Goal: Information Seeking & Learning: Learn about a topic

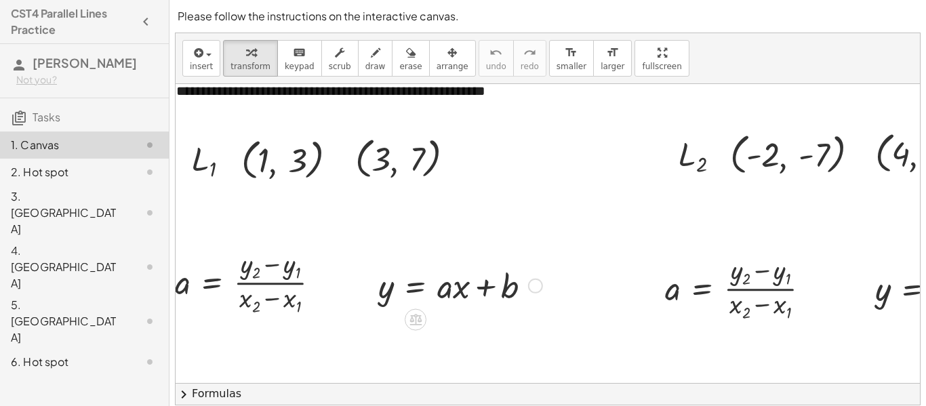
scroll to position [98, 16]
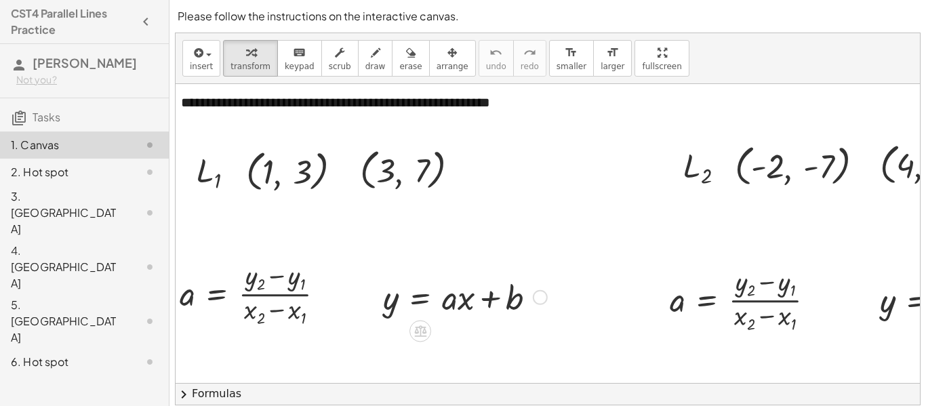
click at [544, 297] on div at bounding box center [540, 297] width 15 height 15
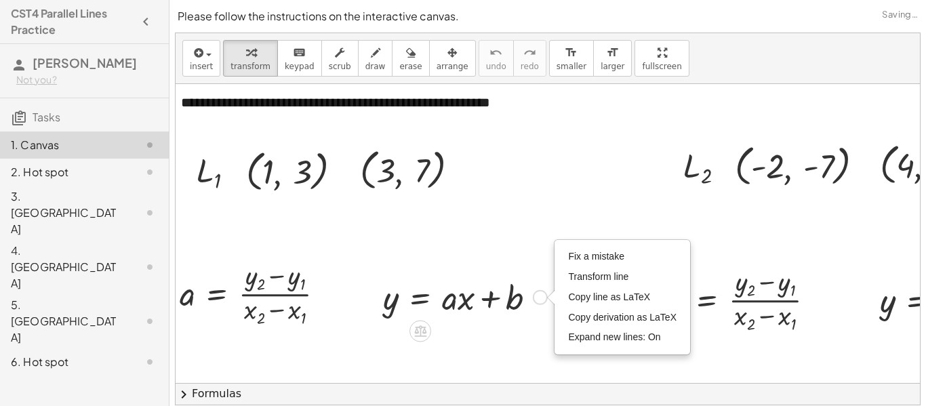
click at [514, 287] on div at bounding box center [465, 295] width 178 height 45
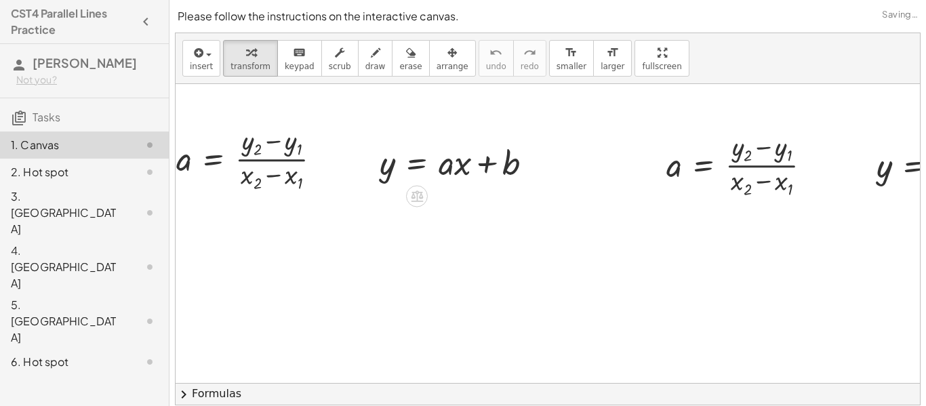
scroll to position [239, 20]
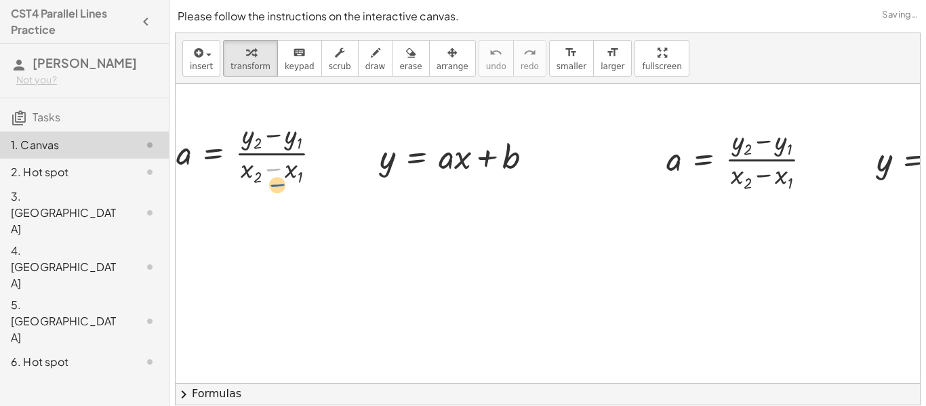
drag, startPoint x: 271, startPoint y: 162, endPoint x: 275, endPoint y: 180, distance: 18.1
click at [275, 180] on div at bounding box center [253, 152] width 169 height 72
click at [274, 172] on div at bounding box center [253, 152] width 169 height 72
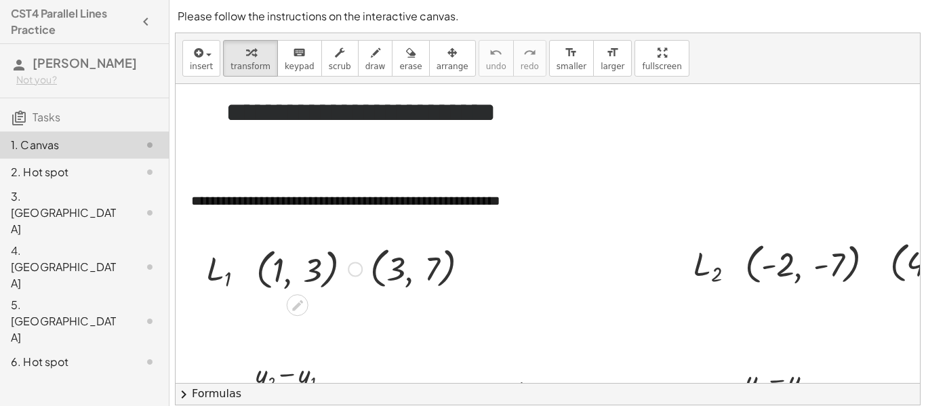
scroll to position [0, 9]
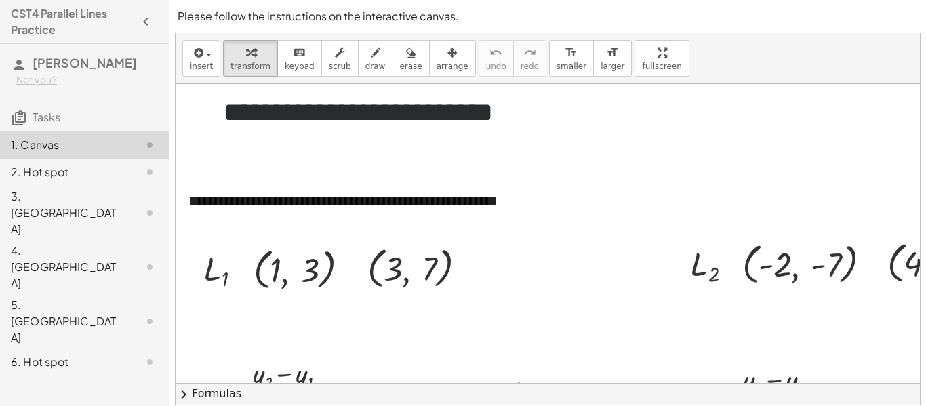
click at [112, 171] on div "2. Hot spot" at bounding box center [65, 172] width 109 height 16
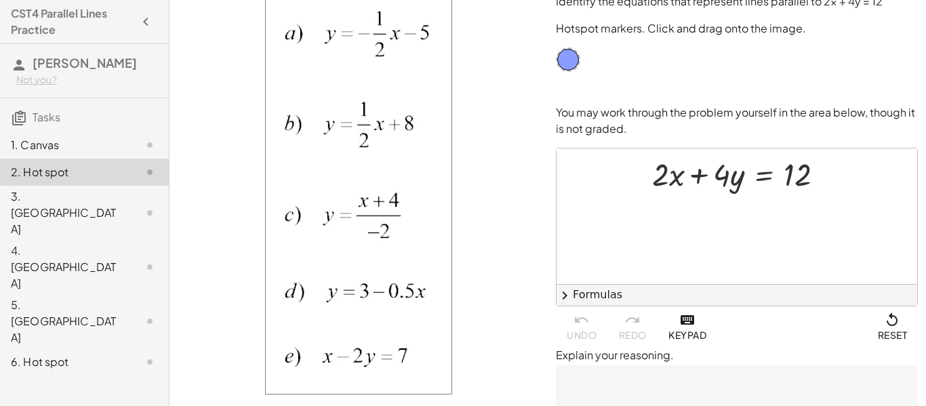
scroll to position [0, 0]
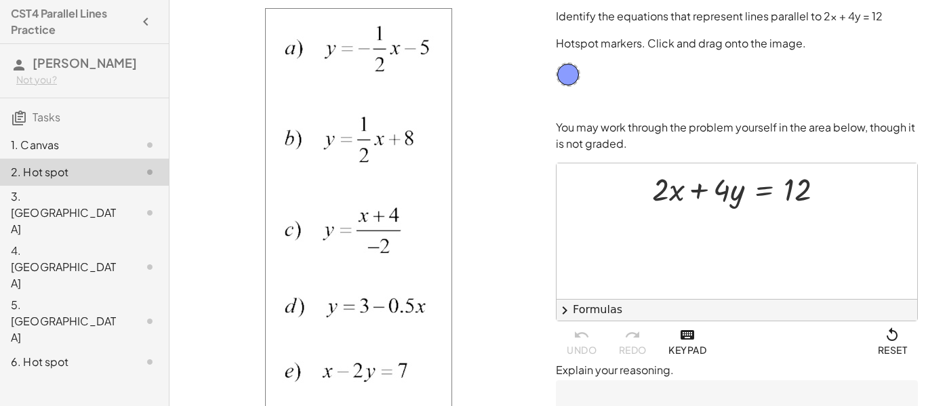
click at [72, 200] on div "3. [GEOGRAPHIC_DATA]" at bounding box center [65, 212] width 109 height 49
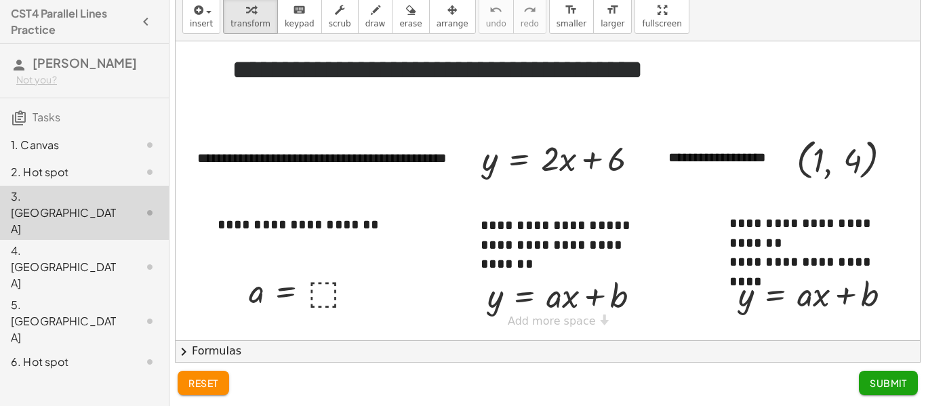
scroll to position [41, 0]
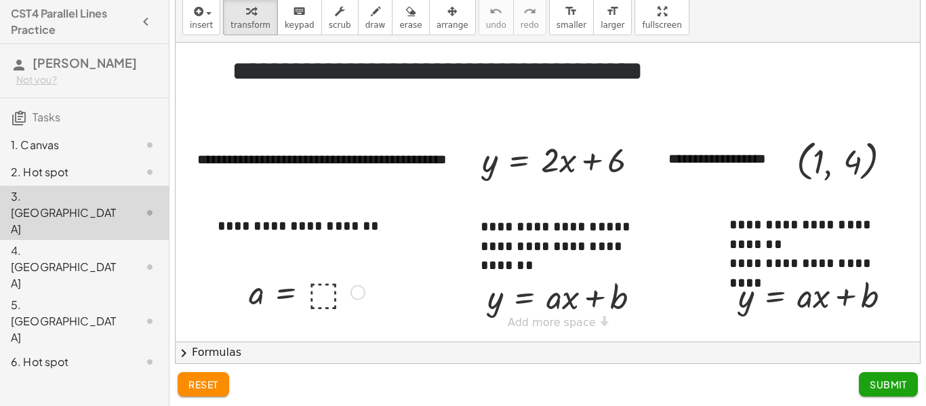
click at [319, 292] on div at bounding box center [306, 291] width 129 height 44
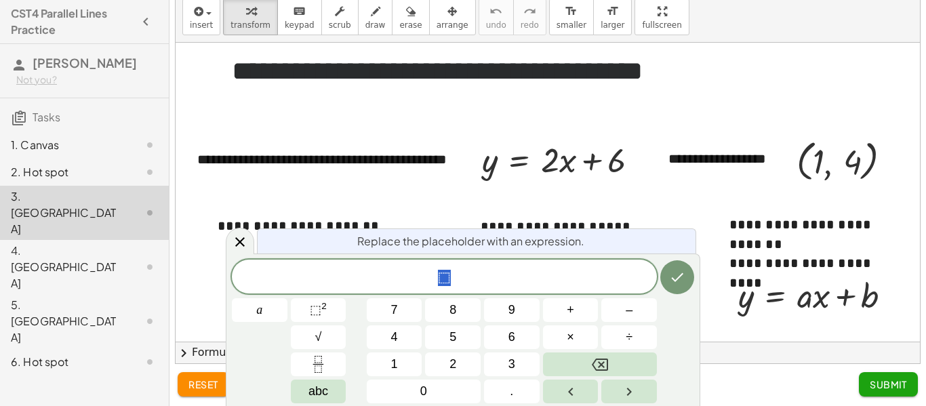
scroll to position [1, 0]
click at [342, 196] on div at bounding box center [548, 192] width 744 height 299
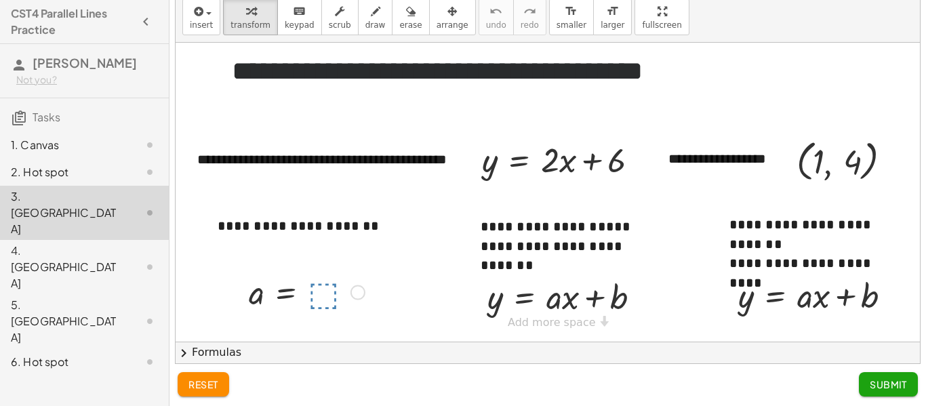
click at [100, 243] on div "4. [GEOGRAPHIC_DATA]" at bounding box center [65, 267] width 109 height 49
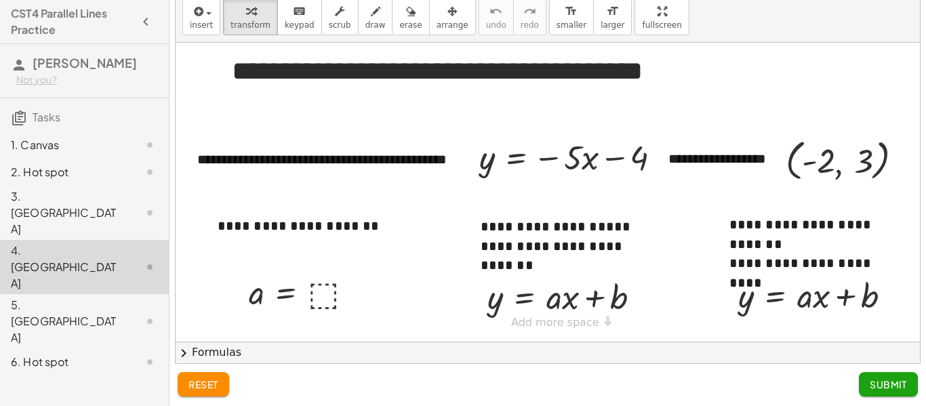
click at [75, 294] on div "5. [GEOGRAPHIC_DATA]" at bounding box center [84, 321] width 169 height 54
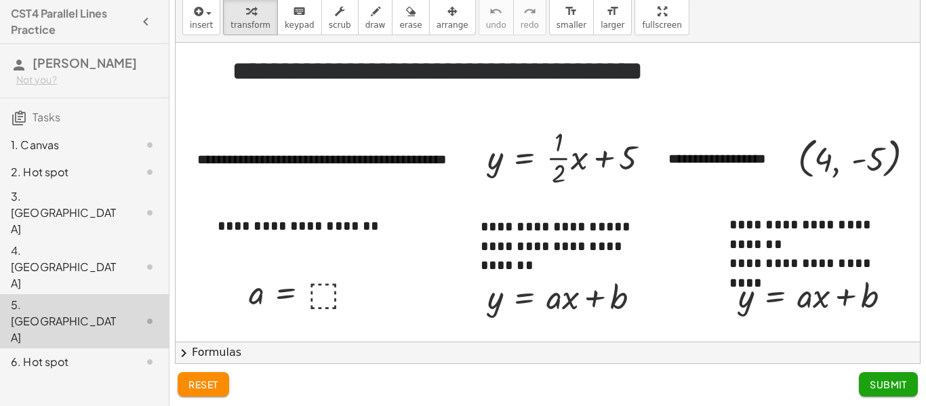
click at [39, 354] on div "6. Hot spot" at bounding box center [65, 362] width 109 height 16
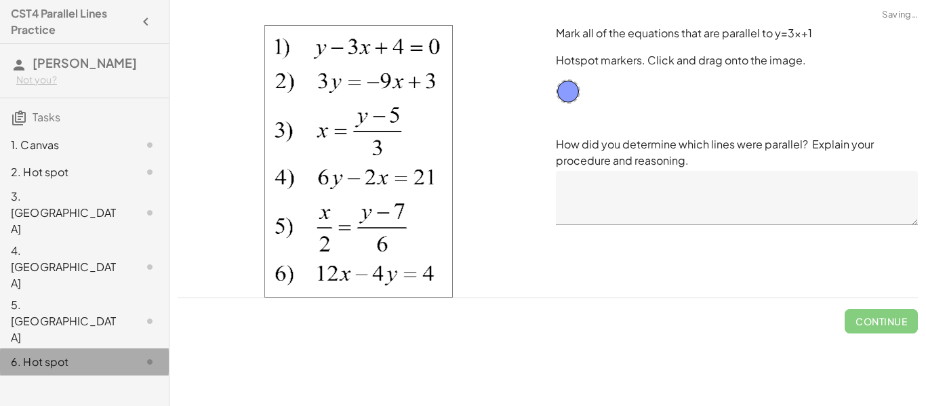
scroll to position [0, 0]
click at [69, 297] on div "5. [GEOGRAPHIC_DATA]" at bounding box center [65, 321] width 109 height 49
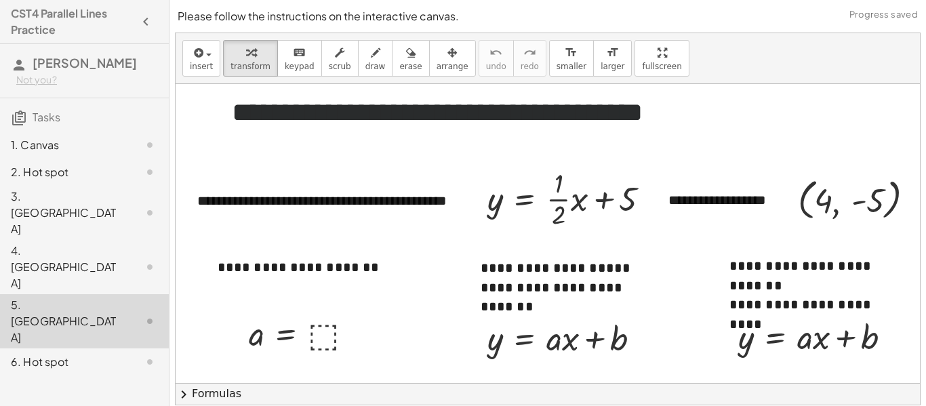
click at [59, 243] on div "4. [GEOGRAPHIC_DATA]" at bounding box center [65, 267] width 109 height 49
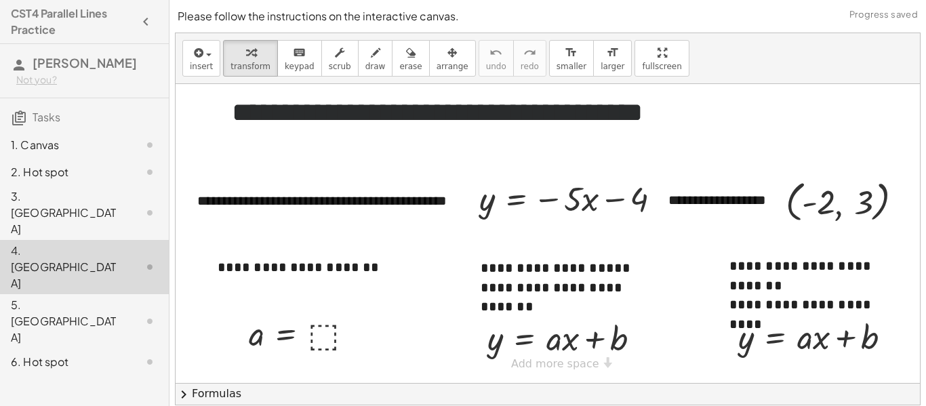
click at [49, 201] on div "3. [GEOGRAPHIC_DATA]" at bounding box center [65, 212] width 109 height 49
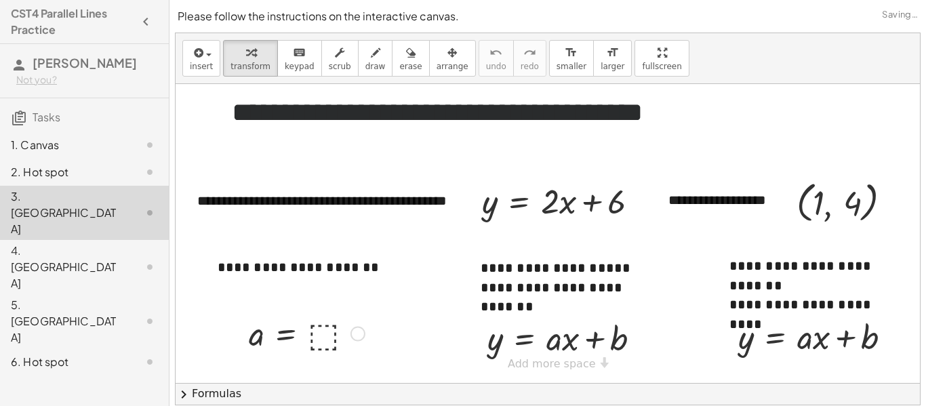
click at [55, 175] on div "2. Hot spot" at bounding box center [65, 172] width 109 height 16
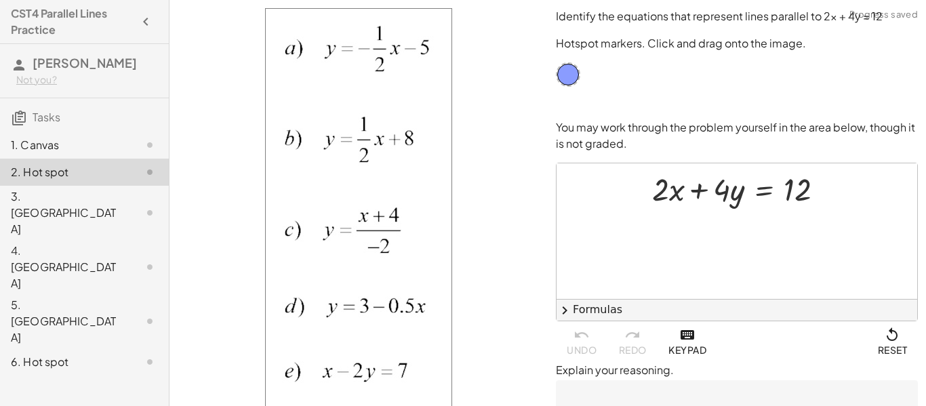
click at [56, 145] on div "1. Canvas" at bounding box center [65, 145] width 109 height 16
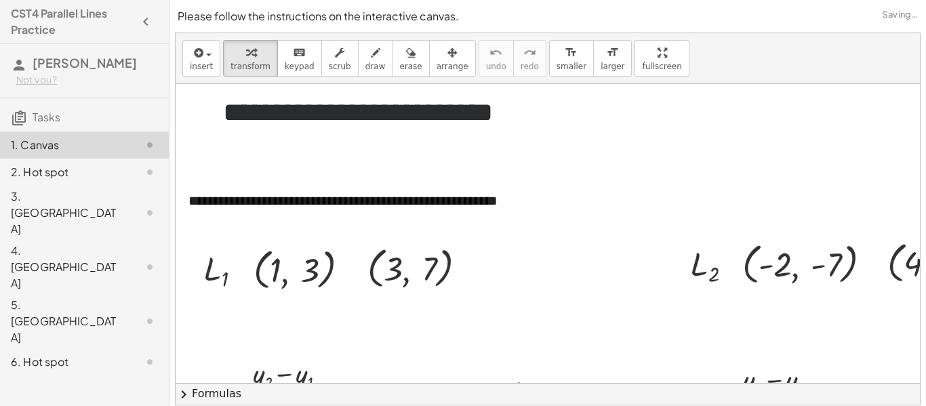
click at [49, 170] on div "2. Hot spot" at bounding box center [65, 172] width 109 height 16
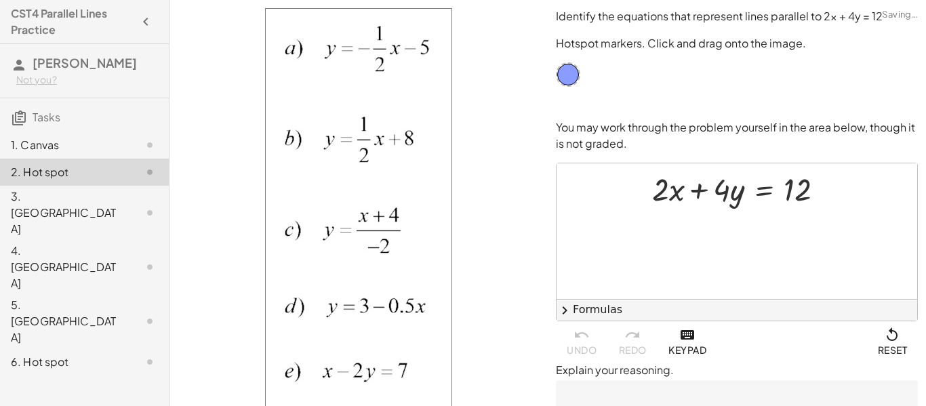
click at [41, 194] on div "3. [GEOGRAPHIC_DATA]" at bounding box center [65, 212] width 109 height 49
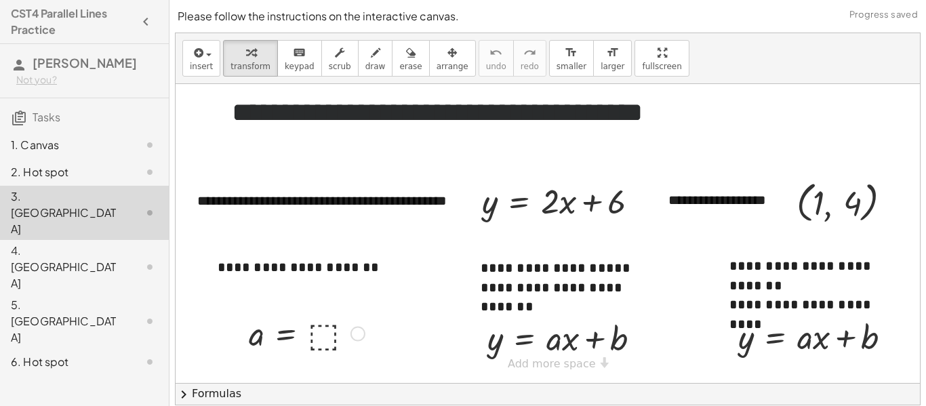
click at [39, 243] on div "4. [GEOGRAPHIC_DATA]" at bounding box center [65, 267] width 109 height 49
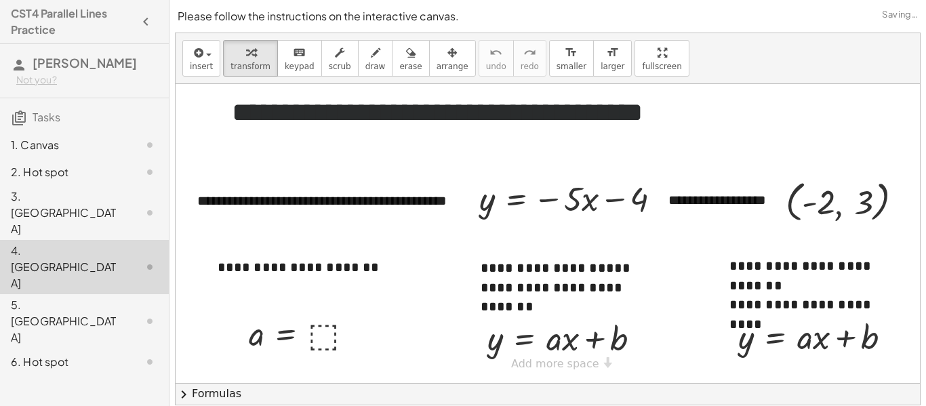
click at [52, 294] on div "5. [GEOGRAPHIC_DATA]" at bounding box center [84, 321] width 169 height 54
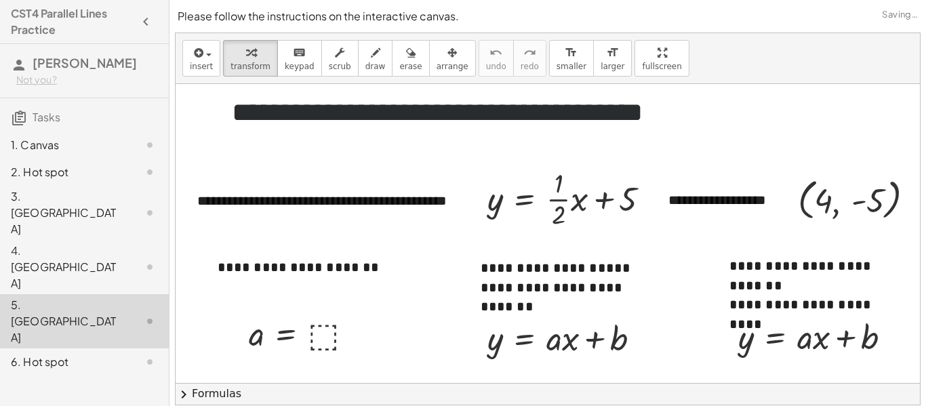
click at [50, 348] on div "6. Hot spot" at bounding box center [84, 361] width 169 height 27
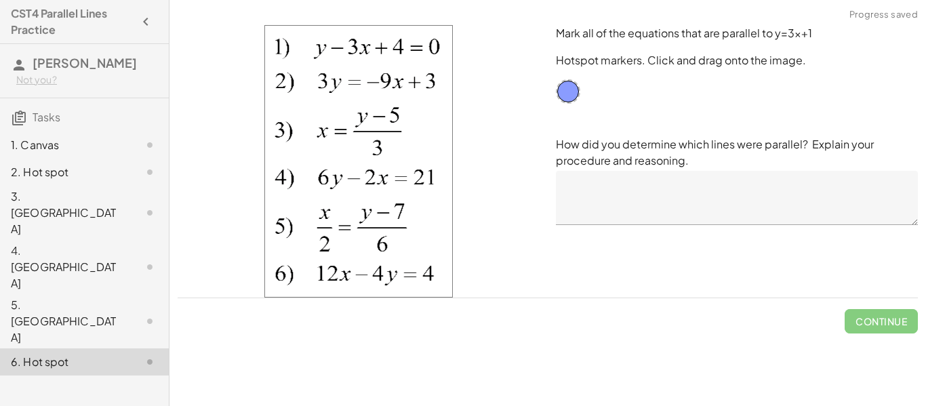
click at [56, 297] on div "5. [GEOGRAPHIC_DATA]" at bounding box center [65, 321] width 109 height 49
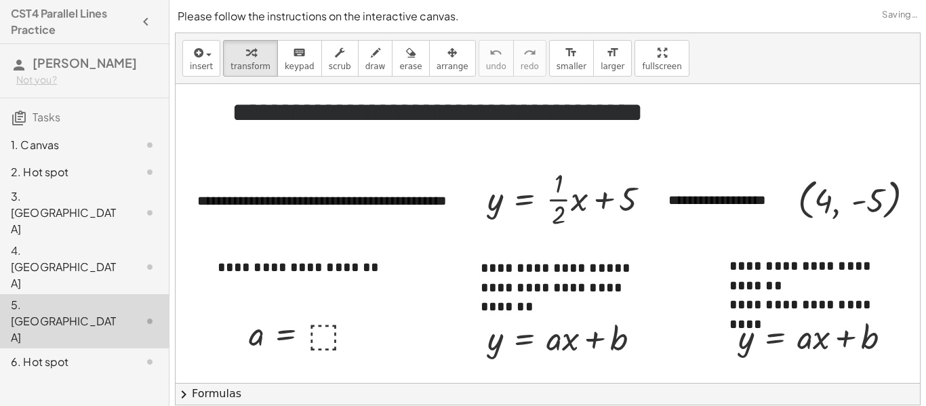
click at [47, 243] on div "4. [GEOGRAPHIC_DATA]" at bounding box center [65, 267] width 109 height 49
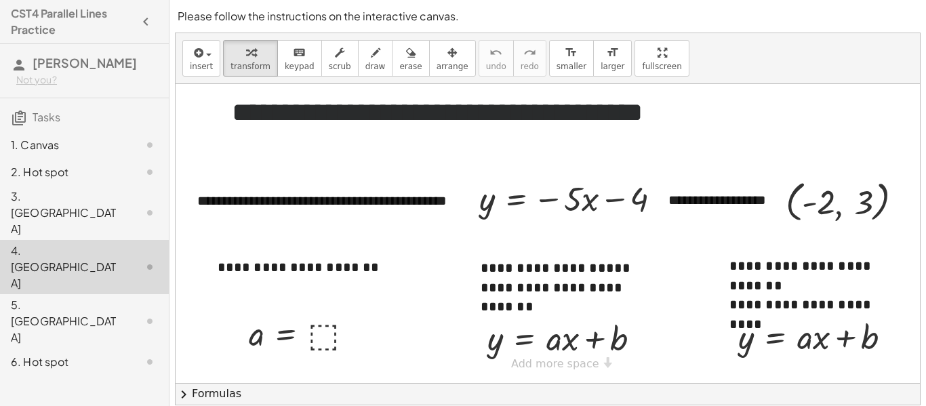
scroll to position [43, 0]
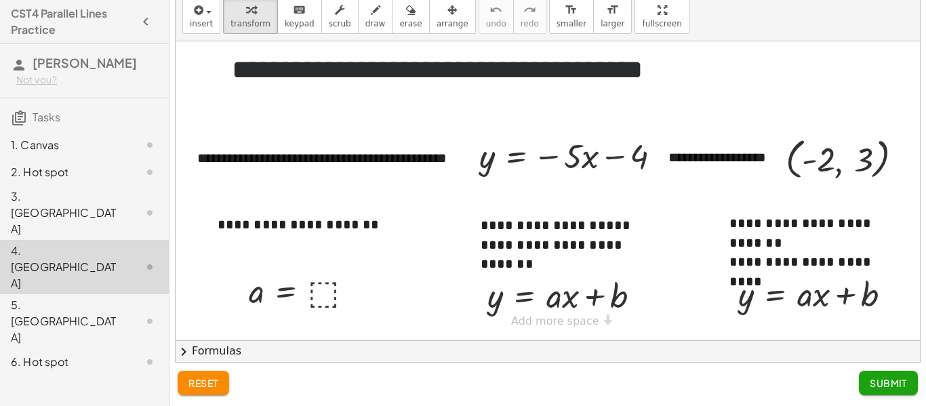
click at [49, 297] on div "5. [GEOGRAPHIC_DATA]" at bounding box center [65, 321] width 109 height 49
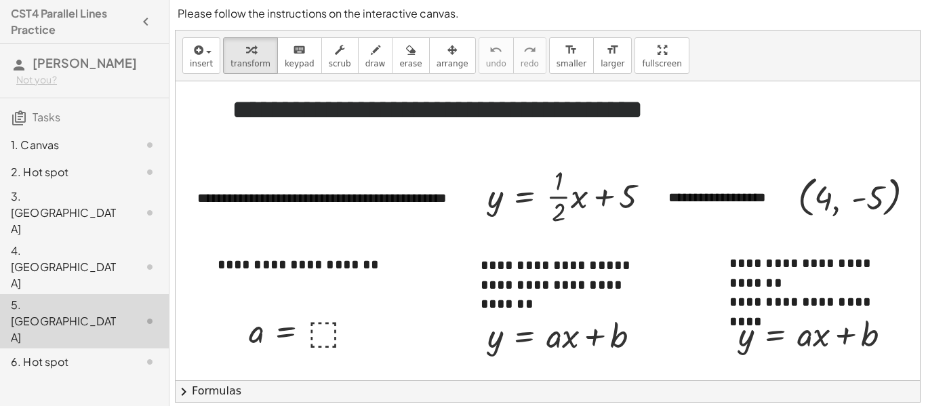
scroll to position [0, 0]
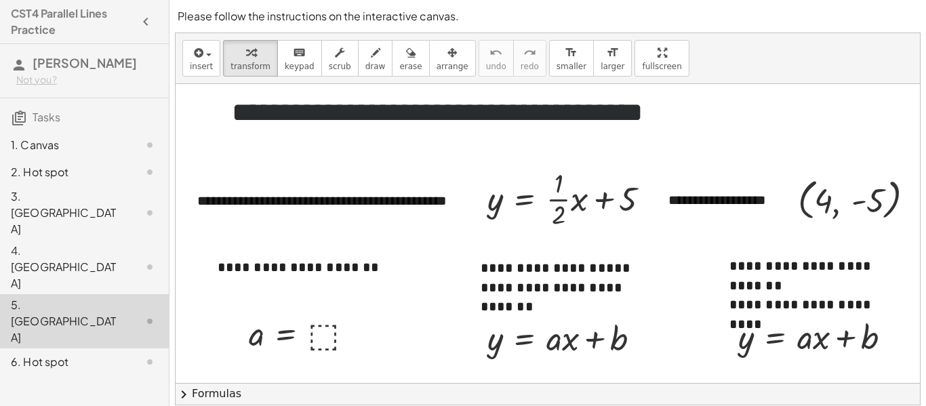
click at [54, 150] on div "1. Canvas" at bounding box center [65, 145] width 109 height 16
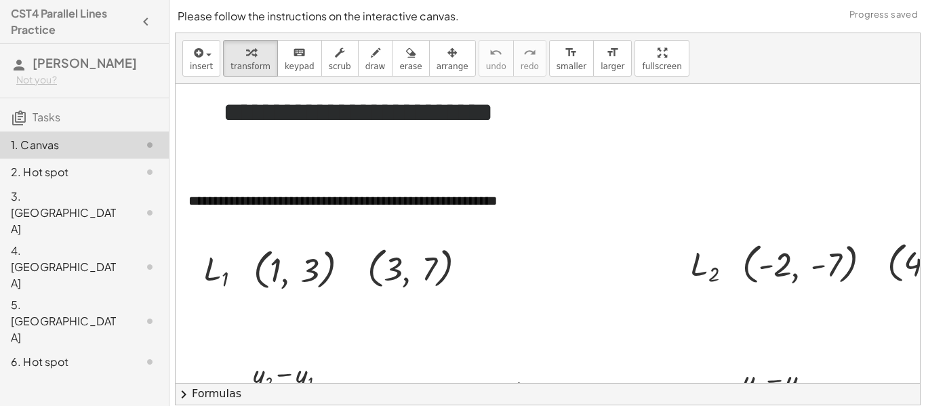
click at [59, 176] on div "2. Hot spot" at bounding box center [65, 172] width 109 height 16
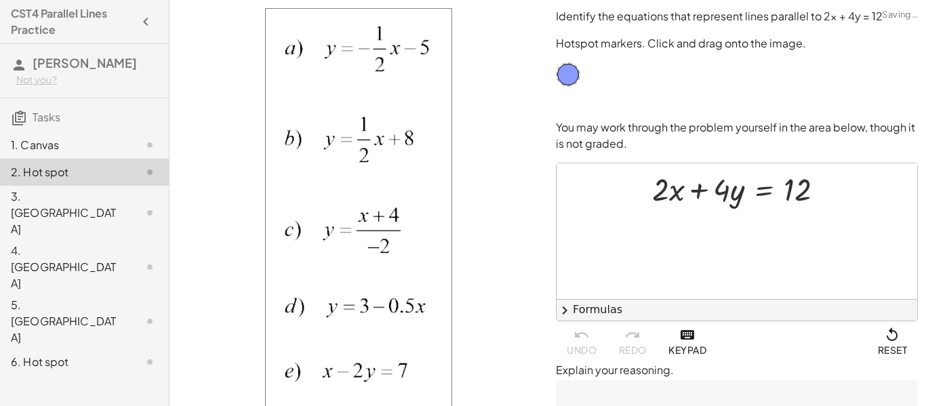
click at [64, 195] on div "3. [GEOGRAPHIC_DATA]" at bounding box center [65, 212] width 109 height 49
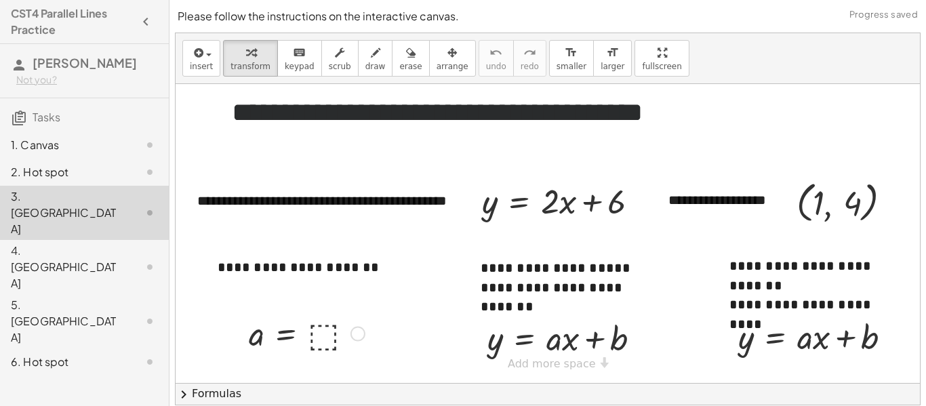
click at [64, 177] on div "2. Hot spot" at bounding box center [65, 172] width 109 height 16
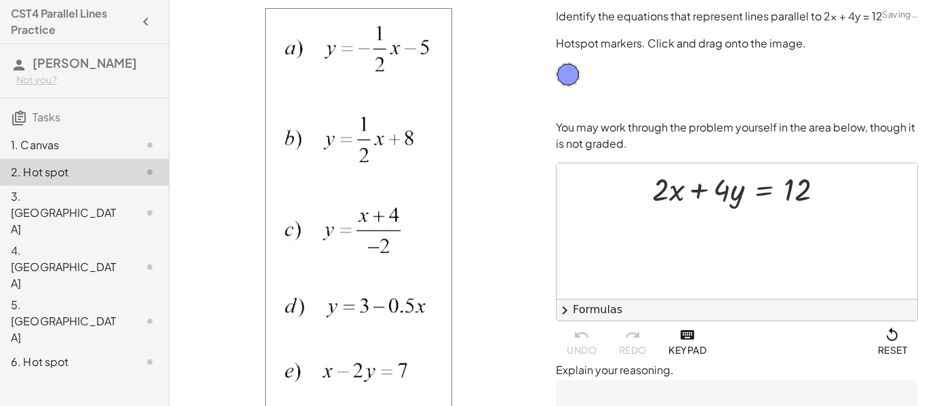
click at [56, 148] on div "1. Canvas" at bounding box center [65, 145] width 109 height 16
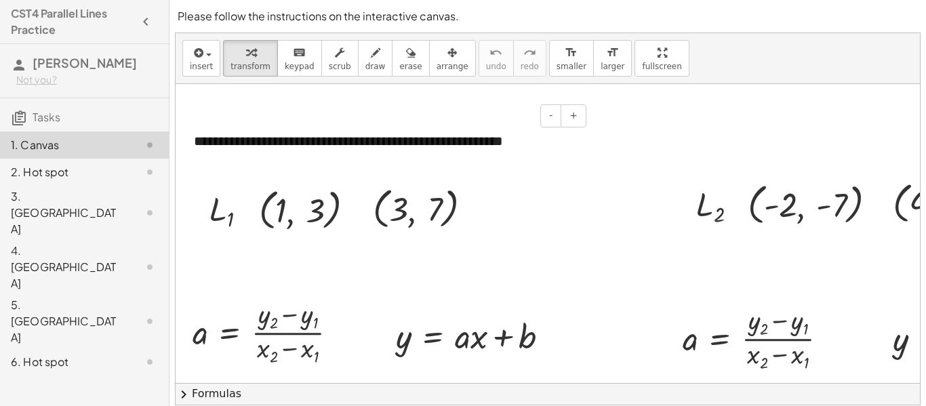
scroll to position [60, 3]
click at [106, 146] on div "1. Canvas" at bounding box center [65, 145] width 109 height 16
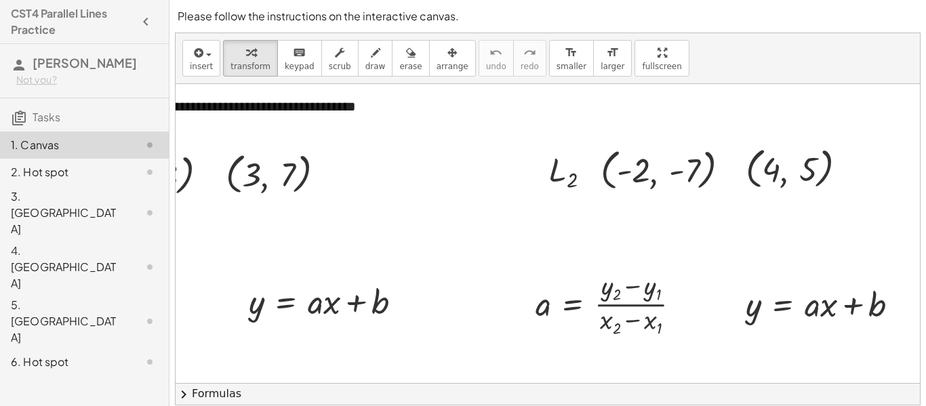
scroll to position [87, 150]
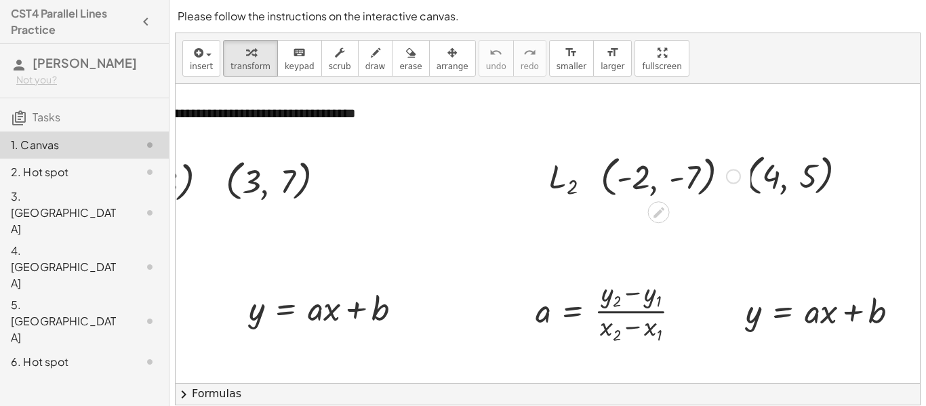
click at [735, 178] on div at bounding box center [733, 176] width 15 height 15
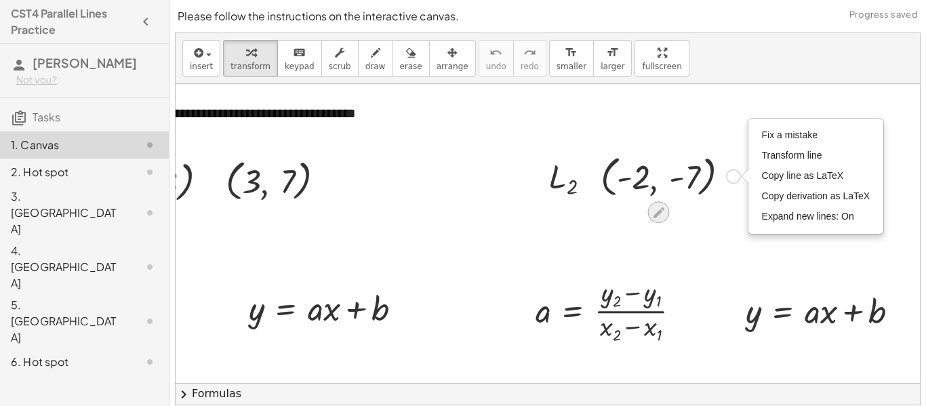
click at [654, 220] on div at bounding box center [659, 212] width 22 height 22
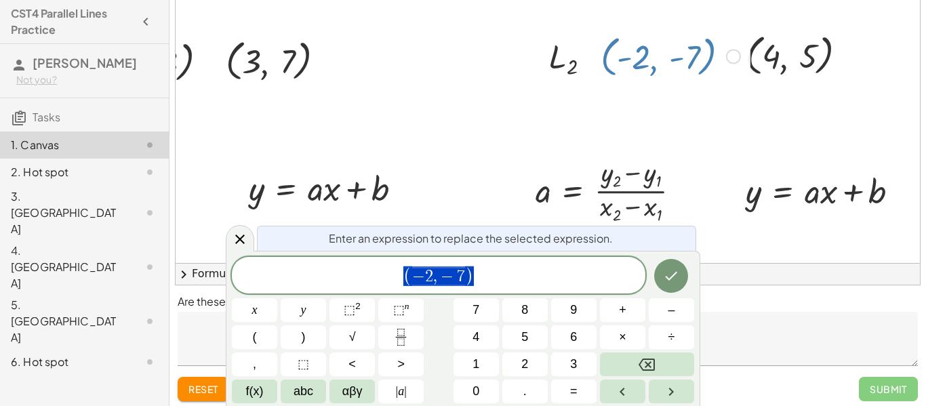
scroll to position [111, 0]
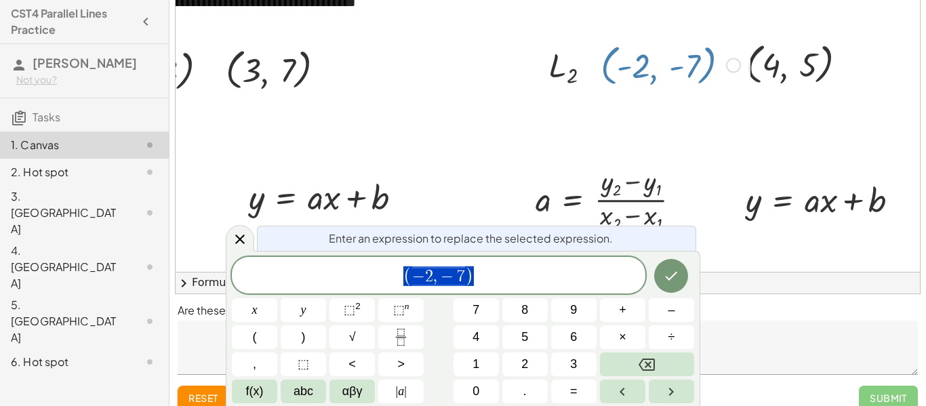
click at [609, 152] on div at bounding box center [422, 345] width 794 height 920
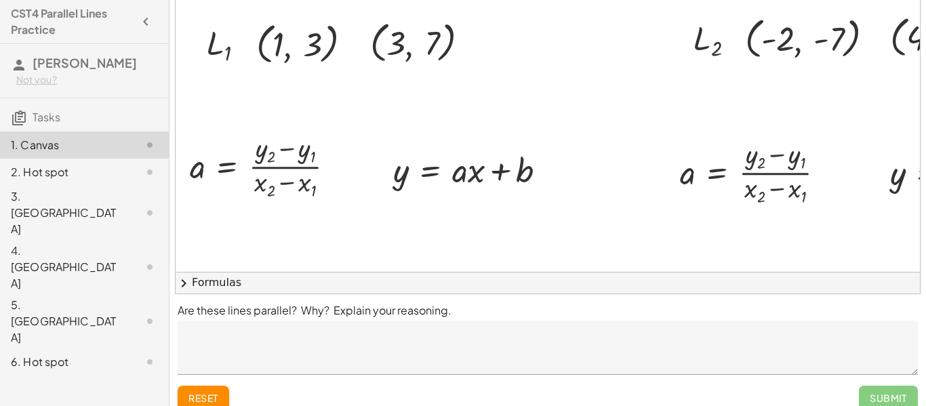
scroll to position [115, 9]
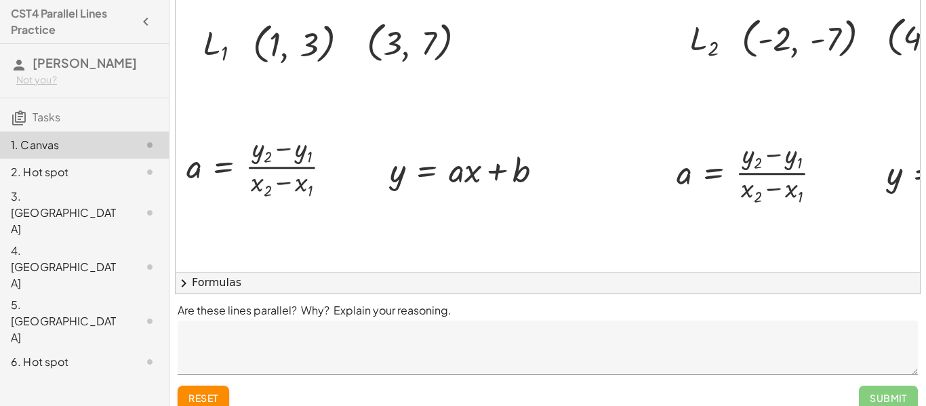
click at [140, 181] on div "2. Hot spot" at bounding box center [84, 172] width 169 height 27
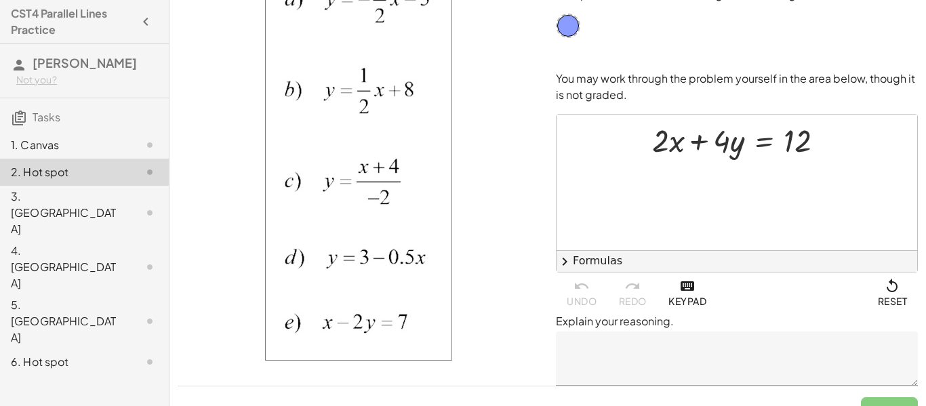
scroll to position [47, 0]
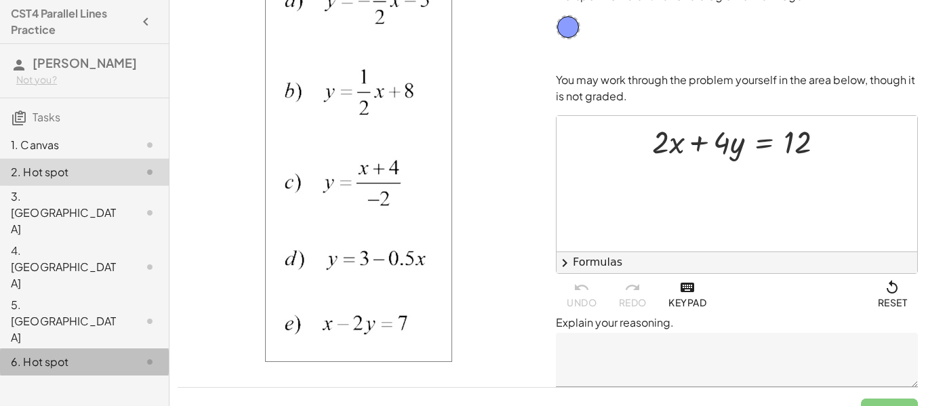
click at [117, 354] on div "6. Hot spot" at bounding box center [65, 362] width 109 height 16
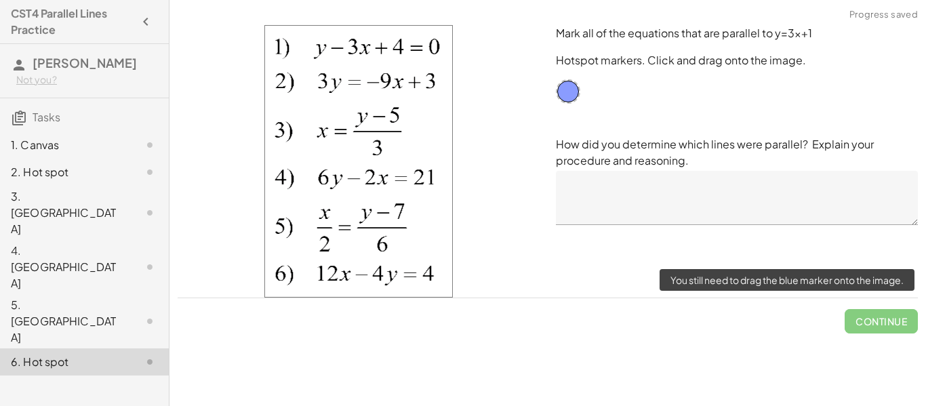
click at [849, 310] on span "Continue" at bounding box center [880, 315] width 73 height 35
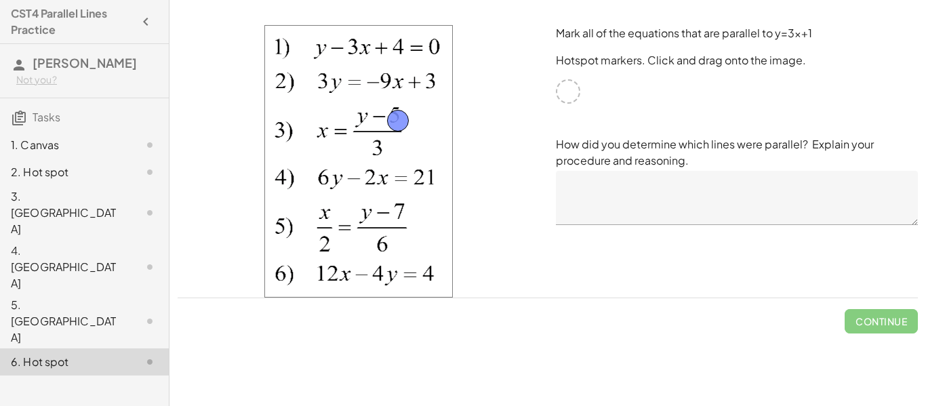
drag, startPoint x: 572, startPoint y: 96, endPoint x: 403, endPoint y: 126, distance: 172.1
drag, startPoint x: 405, startPoint y: 122, endPoint x: 417, endPoint y: 89, distance: 35.1
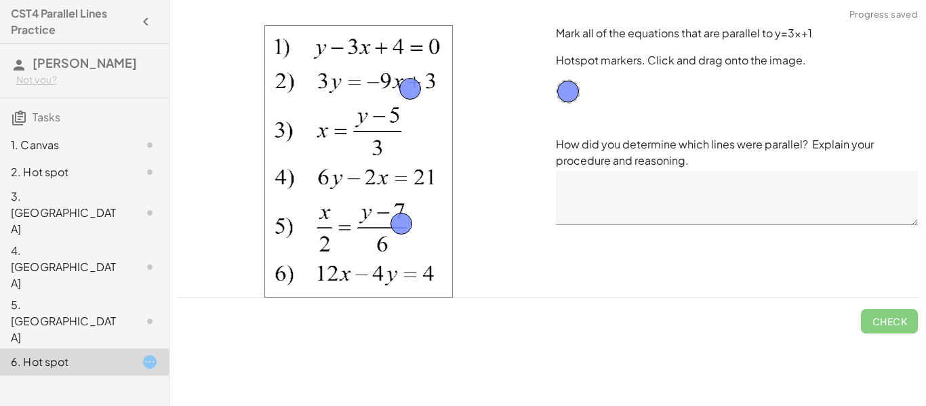
drag, startPoint x: 573, startPoint y: 99, endPoint x: 407, endPoint y: 230, distance: 212.3
drag, startPoint x: 560, startPoint y: 97, endPoint x: 334, endPoint y: 283, distance: 292.2
click at [89, 151] on div "1. Canvas" at bounding box center [65, 145] width 109 height 16
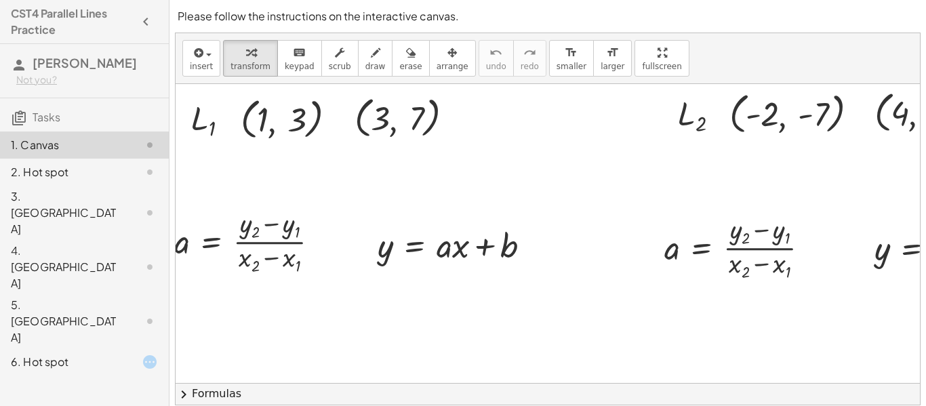
scroll to position [148, 19]
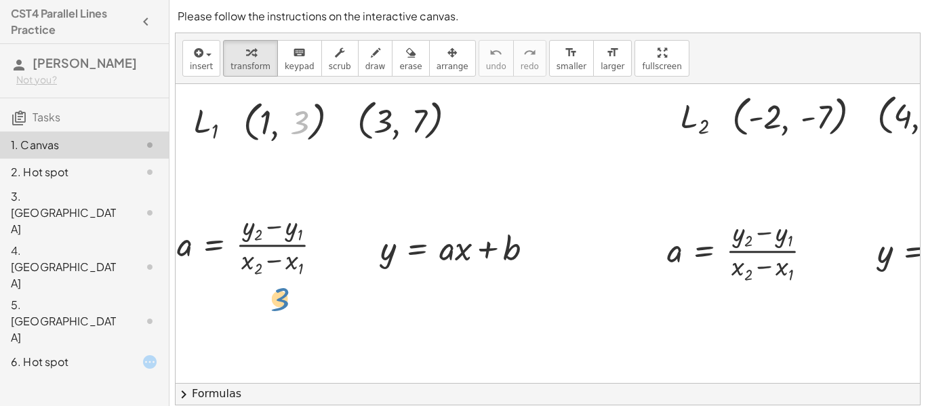
drag, startPoint x: 301, startPoint y: 137, endPoint x: 283, endPoint y: 325, distance: 188.6
click at [283, 325] on div "**********" at bounding box center [554, 396] width 794 height 920
drag, startPoint x: 294, startPoint y: 169, endPoint x: 283, endPoint y: 272, distance: 104.3
click at [283, 272] on div "**********" at bounding box center [554, 396] width 794 height 920
drag, startPoint x: 293, startPoint y: 125, endPoint x: 340, endPoint y: 227, distance: 112.2
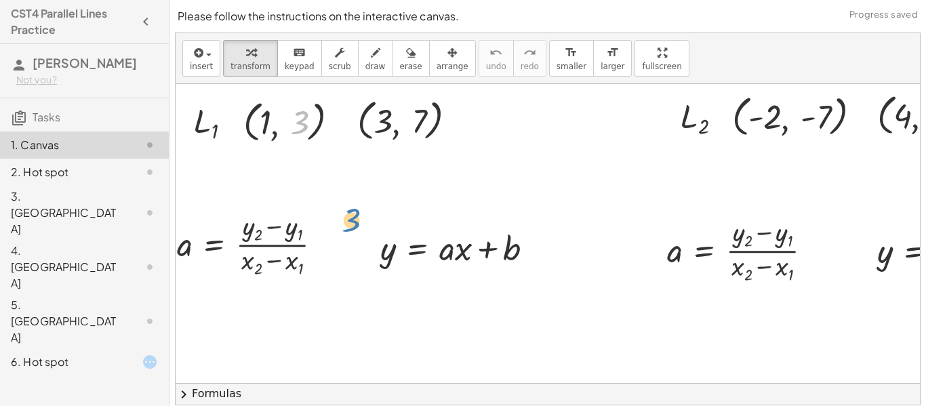
click at [340, 227] on div "**********" at bounding box center [554, 396] width 794 height 920
click at [346, 122] on div at bounding box center [342, 121] width 15 height 15
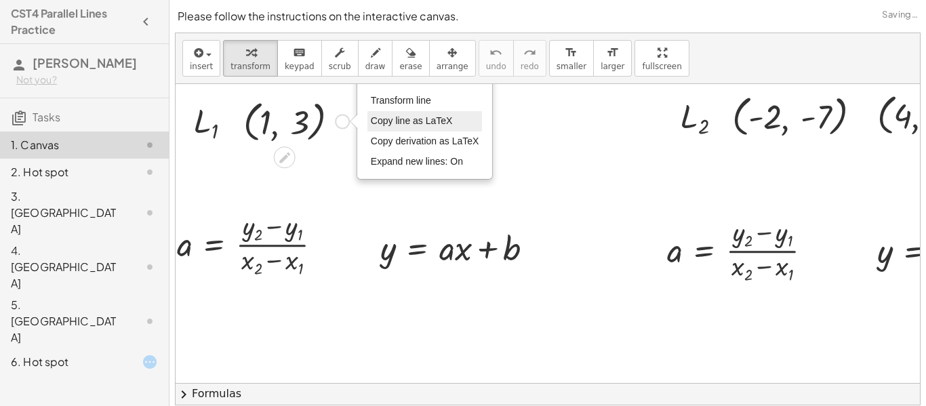
click at [396, 126] on span "Copy line as LaTeX" at bounding box center [412, 120] width 82 height 11
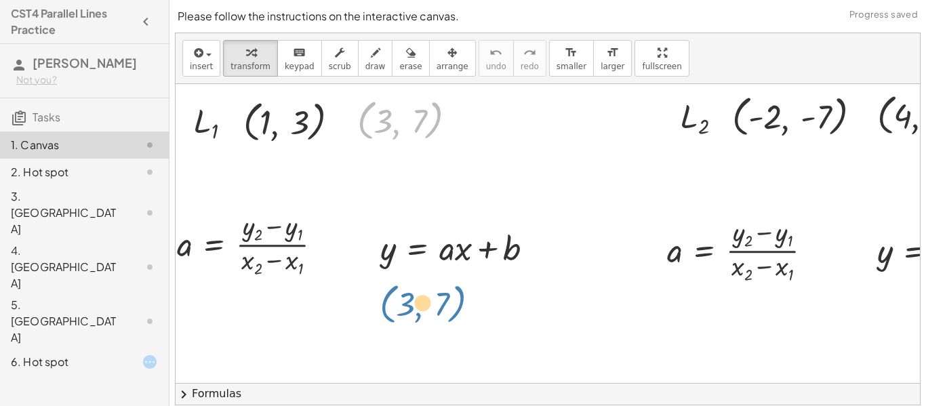
drag, startPoint x: 432, startPoint y: 127, endPoint x: 453, endPoint y: 309, distance: 182.8
click at [453, 309] on div "**********" at bounding box center [554, 396] width 794 height 920
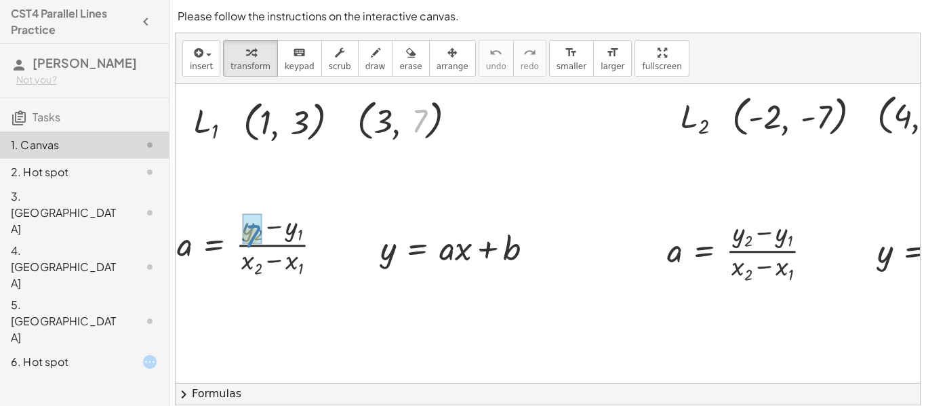
drag, startPoint x: 414, startPoint y: 119, endPoint x: 247, endPoint y: 234, distance: 203.2
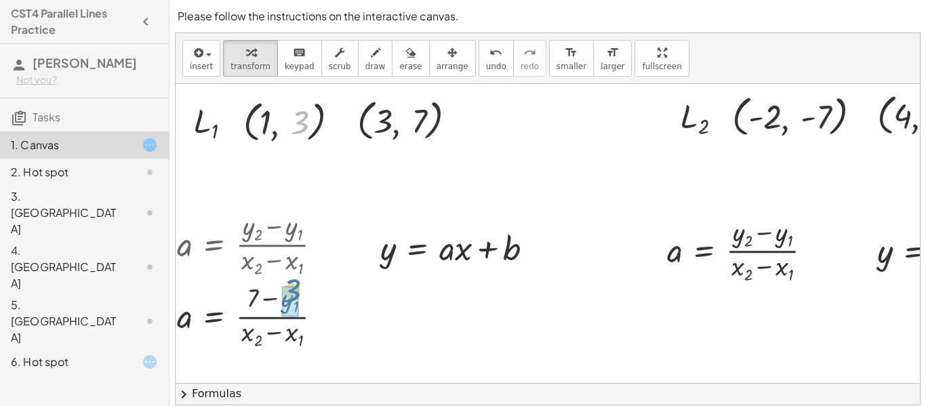
drag, startPoint x: 301, startPoint y: 130, endPoint x: 291, endPoint y: 302, distance: 172.4
drag, startPoint x: 264, startPoint y: 117, endPoint x: 460, endPoint y: 245, distance: 234.4
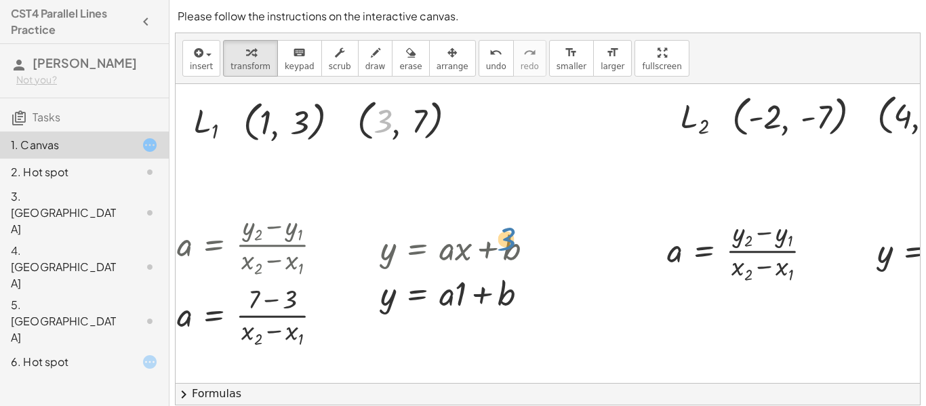
drag, startPoint x: 386, startPoint y: 121, endPoint x: 505, endPoint y: 234, distance: 164.0
drag, startPoint x: 384, startPoint y: 121, endPoint x: 500, endPoint y: 305, distance: 218.1
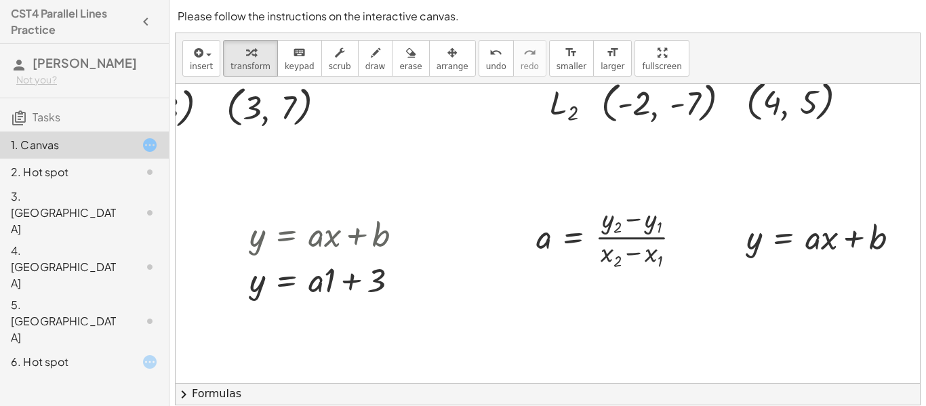
scroll to position [161, 148]
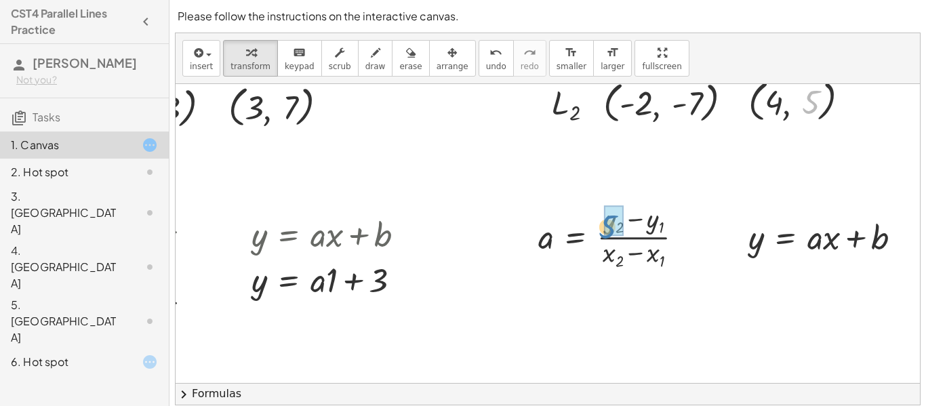
drag, startPoint x: 811, startPoint y: 102, endPoint x: 604, endPoint y: 220, distance: 238.0
drag, startPoint x: 690, startPoint y: 105, endPoint x: 645, endPoint y: 226, distance: 128.7
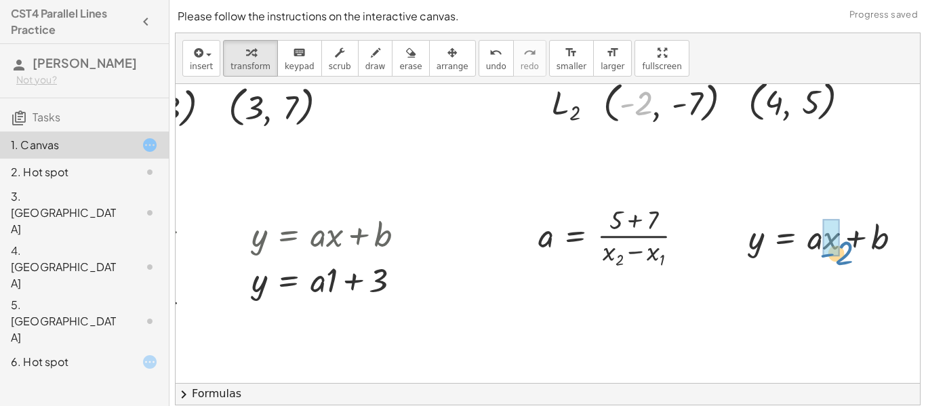
drag, startPoint x: 650, startPoint y: 109, endPoint x: 850, endPoint y: 259, distance: 249.8
click at [821, 259] on div "**********" at bounding box center [425, 383] width 794 height 920
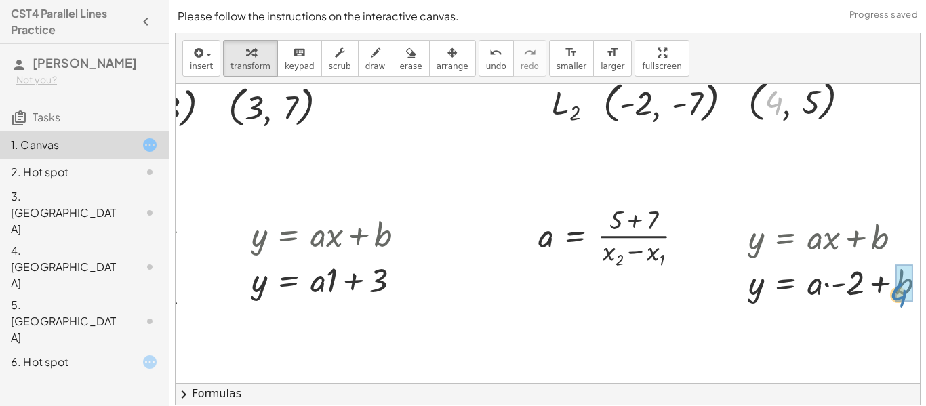
drag, startPoint x: 772, startPoint y: 108, endPoint x: 895, endPoint y: 299, distance: 226.9
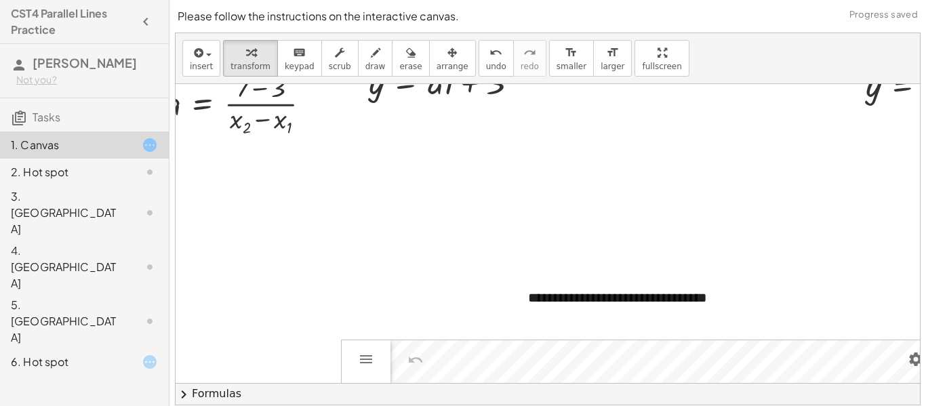
scroll to position [252, 30]
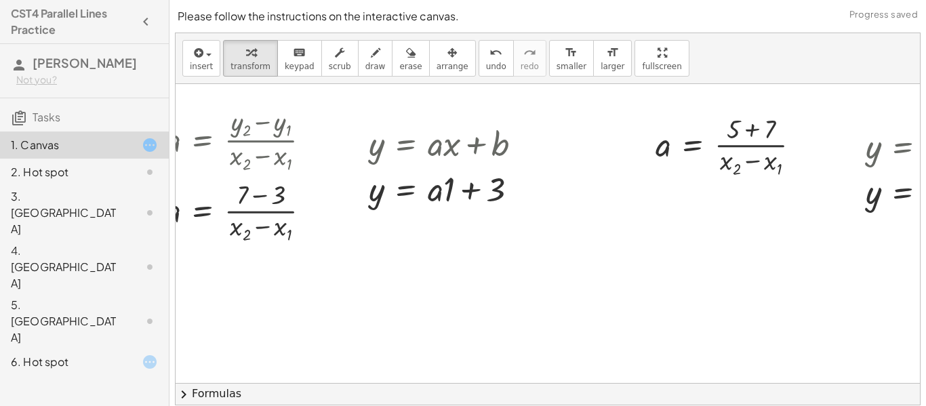
click at [131, 171] on div at bounding box center [139, 172] width 38 height 16
